Goal: Navigation & Orientation: Find specific page/section

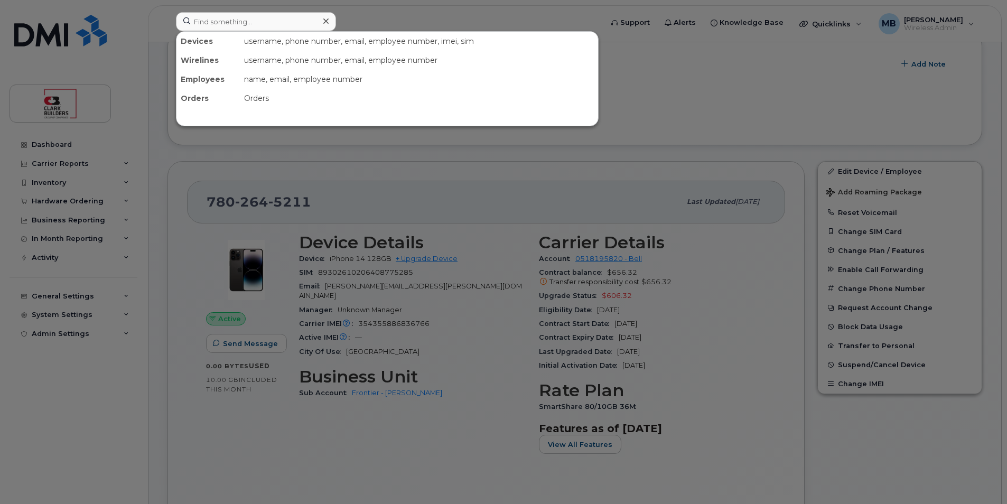
scroll to position [370, 0]
click at [238, 26] on input at bounding box center [256, 21] width 160 height 19
click at [509, 20] on div at bounding box center [503, 252] width 1007 height 504
